Goal: Task Accomplishment & Management: Complete application form

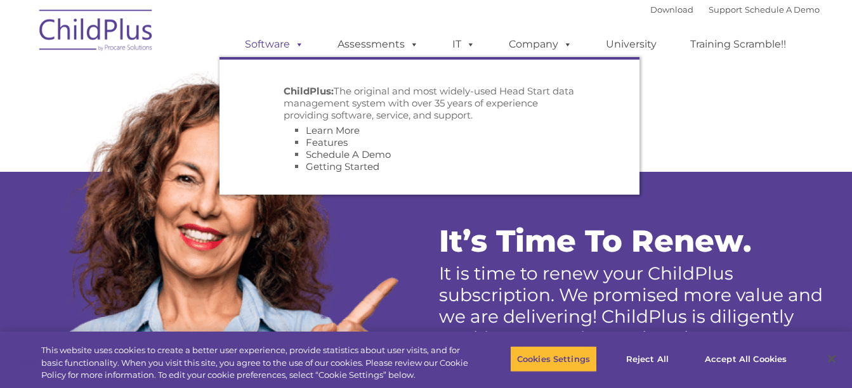
click at [288, 42] on link "Software" at bounding box center [274, 44] width 84 height 25
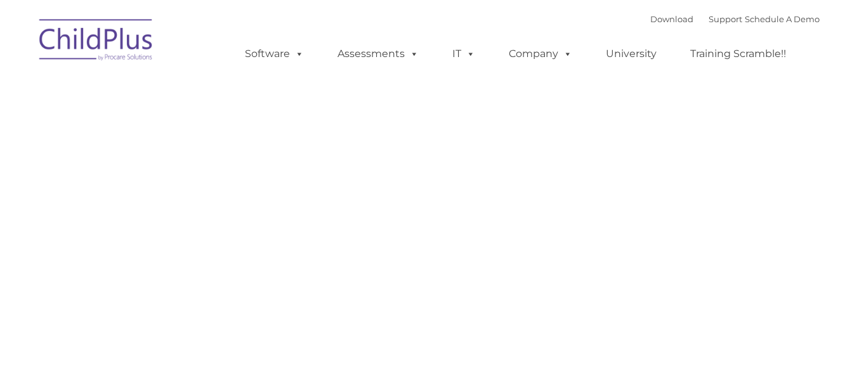
type input ""
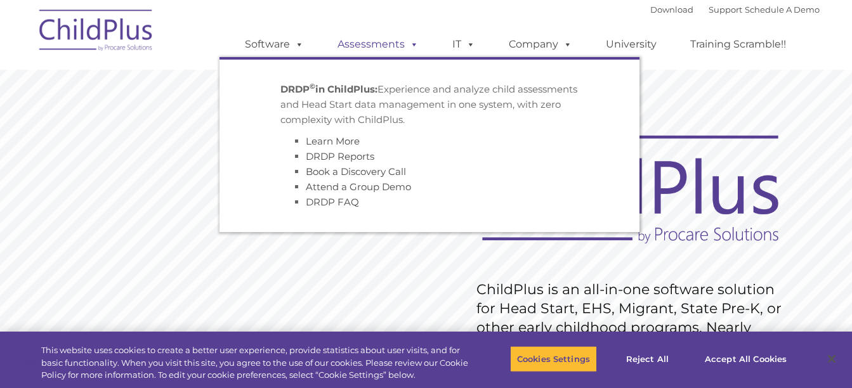
click at [382, 44] on link "Assessments" at bounding box center [378, 44] width 107 height 25
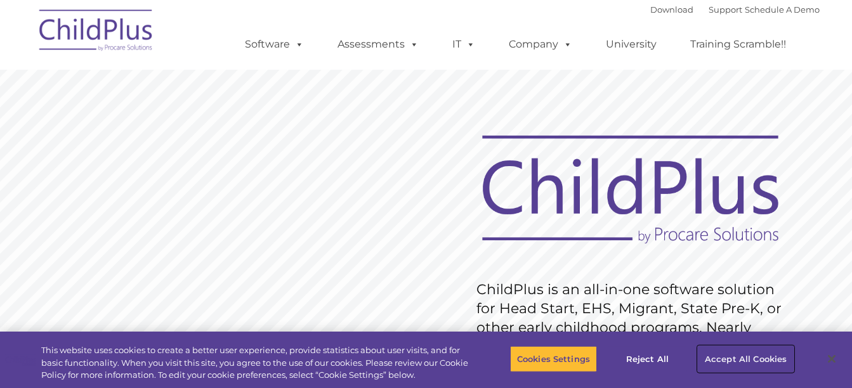
click at [756, 354] on button "Accept All Cookies" at bounding box center [746, 359] width 96 height 27
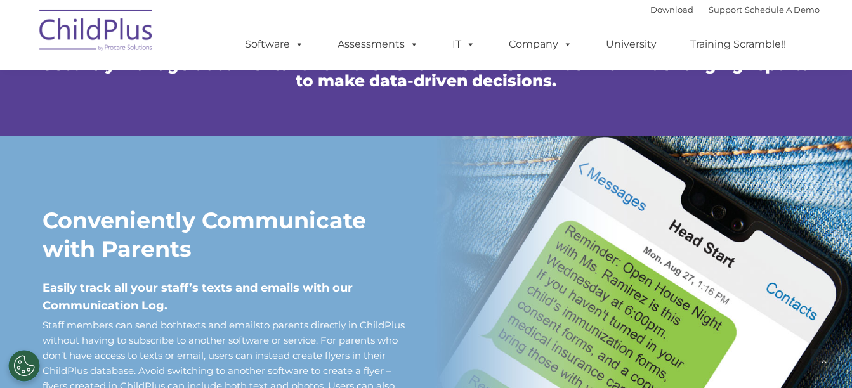
scroll to position [821, 0]
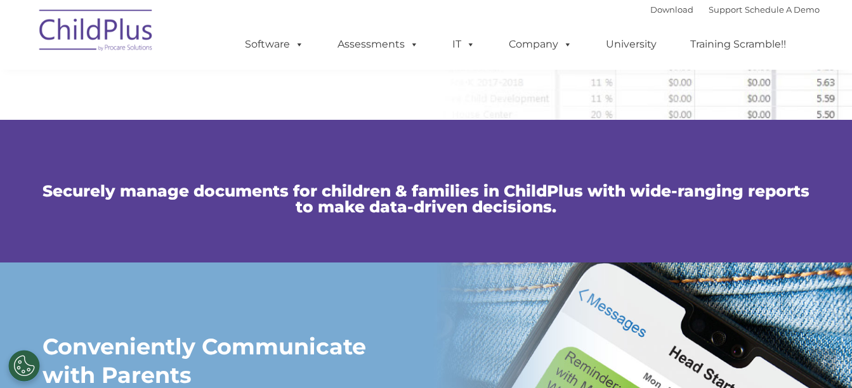
click at [132, 29] on img at bounding box center [96, 32] width 127 height 63
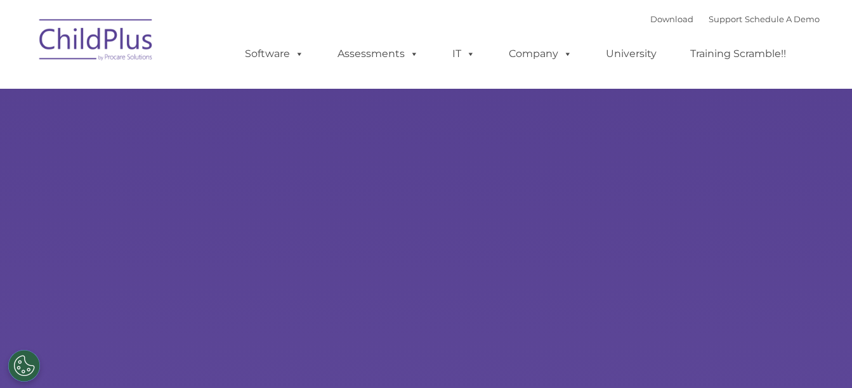
select select "MEDIUM"
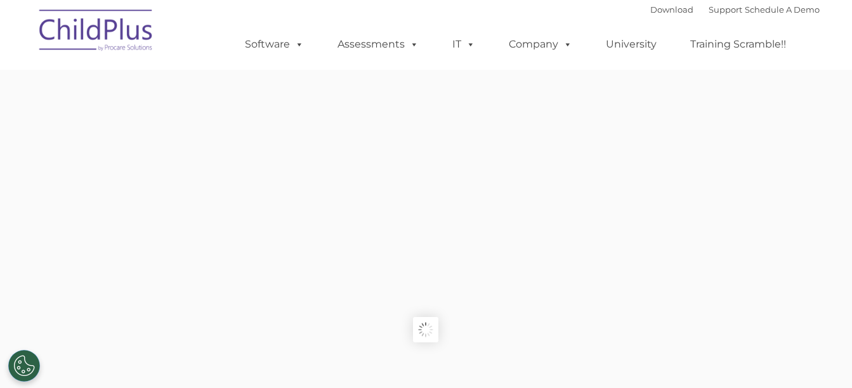
scroll to position [835, 0]
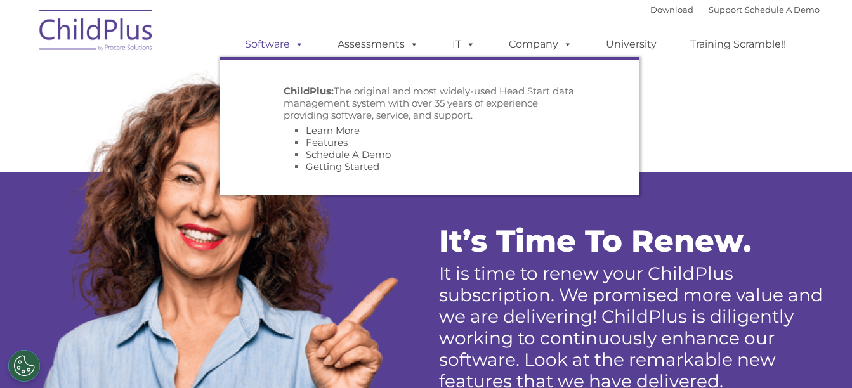
click at [289, 50] on link "Software" at bounding box center [274, 44] width 84 height 25
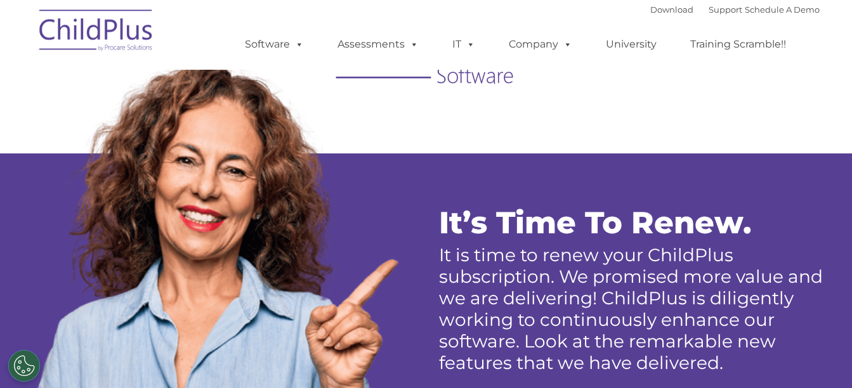
scroll to position [219, 0]
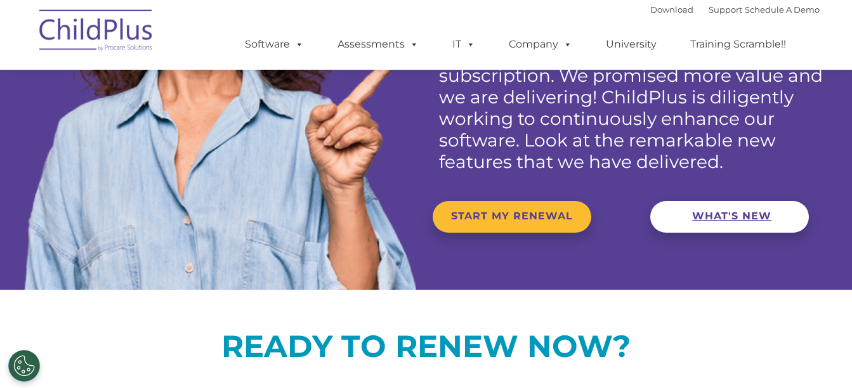
click at [713, 215] on span "WHAT'S NEW" at bounding box center [731, 216] width 79 height 12
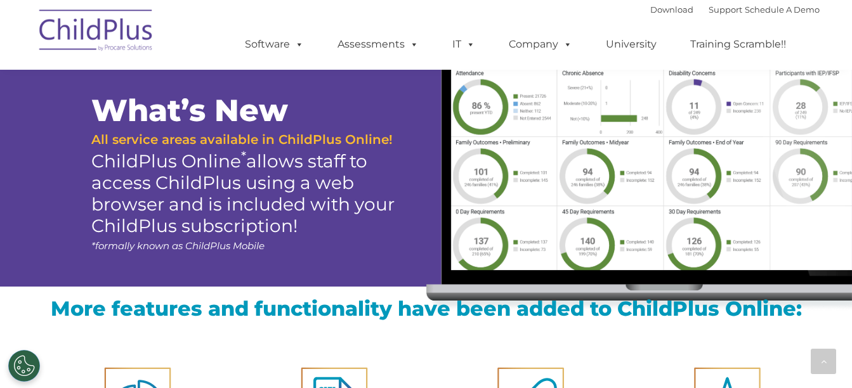
click at [713, 215] on div at bounding box center [639, 150] width 426 height 323
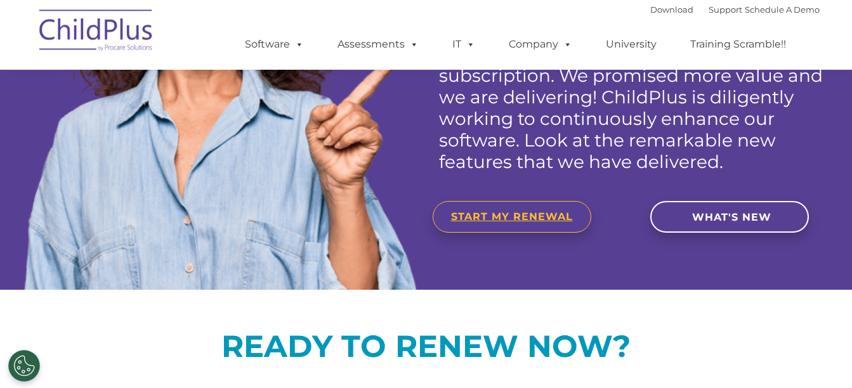
click at [530, 219] on span "START MY RENEWAL" at bounding box center [512, 217] width 122 height 12
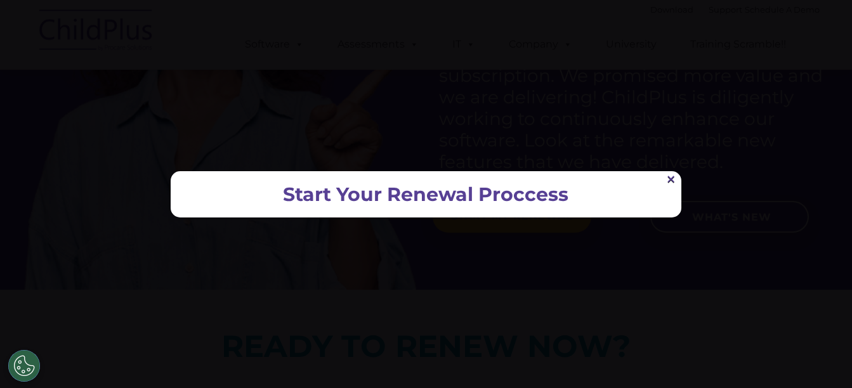
click at [670, 179] on link "×" at bounding box center [670, 179] width 11 height 10
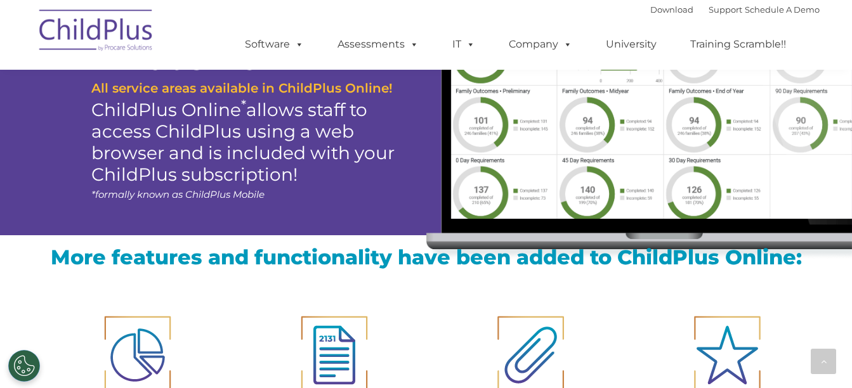
scroll to position [1586, 0]
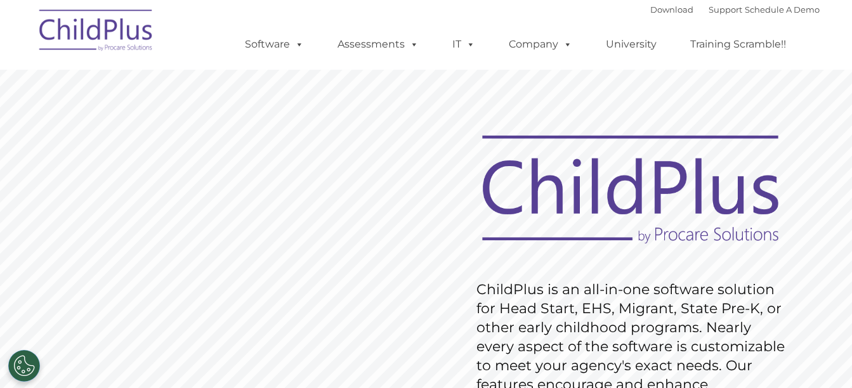
click at [843, 58] on nav "Download Support | Schedule A Demo  MENU MENU Software ChildPlus: The original…" at bounding box center [426, 35] width 852 height 70
